Goal: Navigation & Orientation: Find specific page/section

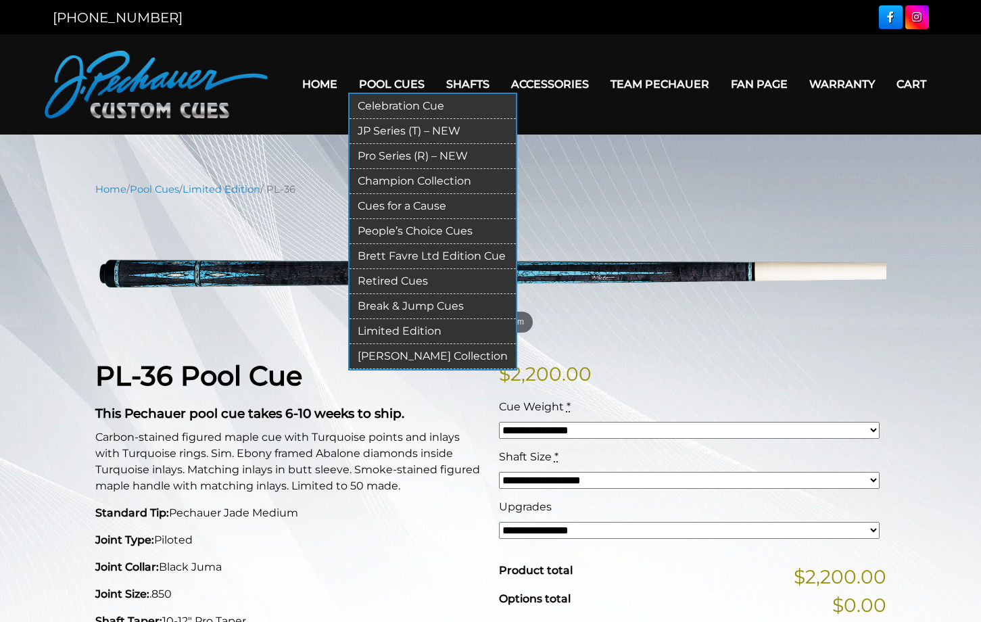
click at [368, 110] on link "Celebration Cue" at bounding box center [432, 106] width 166 height 25
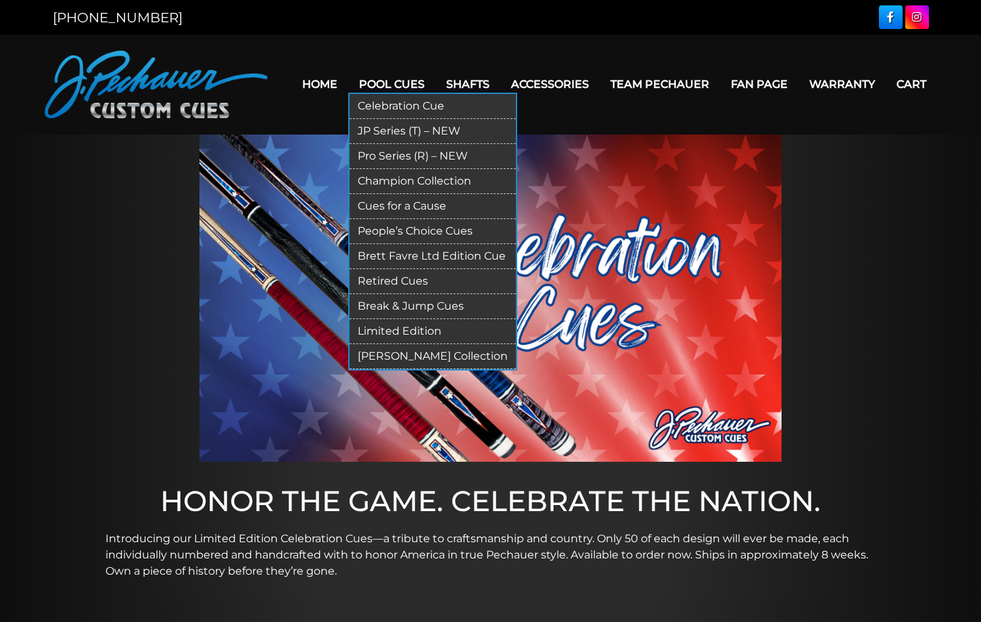
click at [379, 82] on link "Pool Cues" at bounding box center [391, 84] width 87 height 34
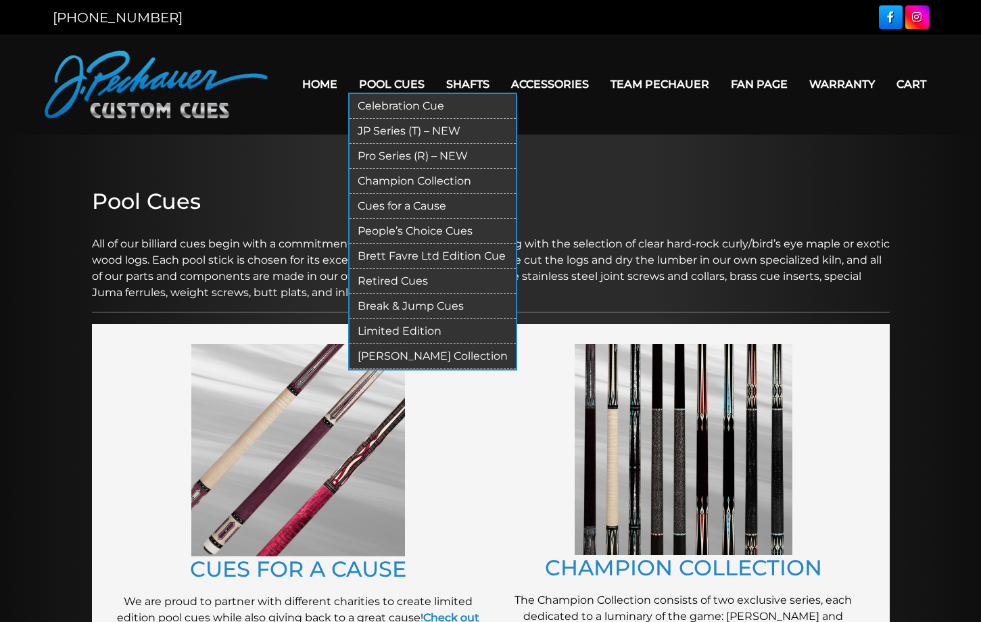
click at [358, 176] on link "Champion Collection" at bounding box center [432, 181] width 166 height 25
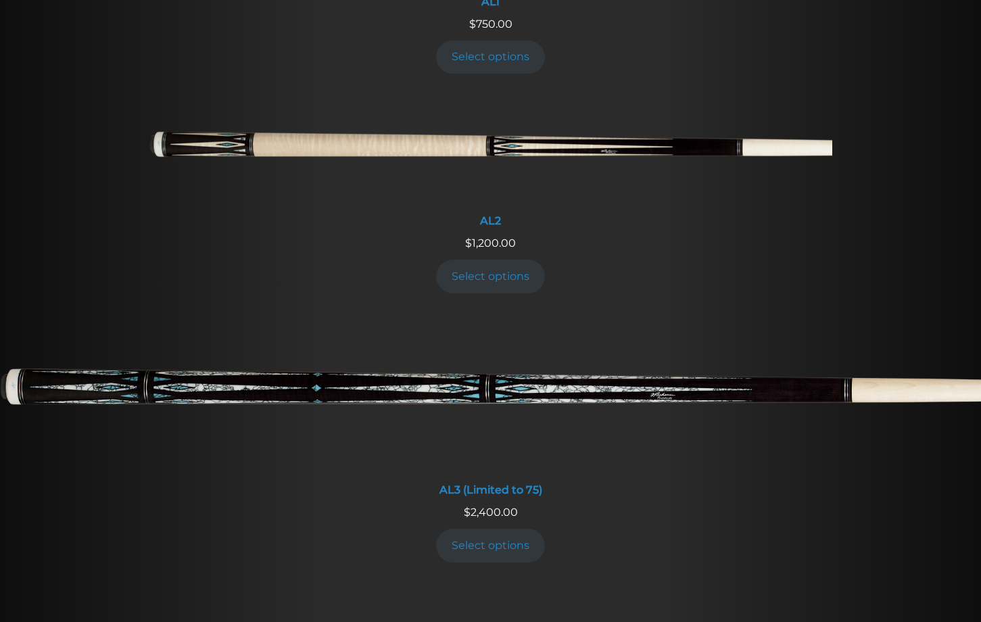
scroll to position [758, 0]
